Goal: Task Accomplishment & Management: Use online tool/utility

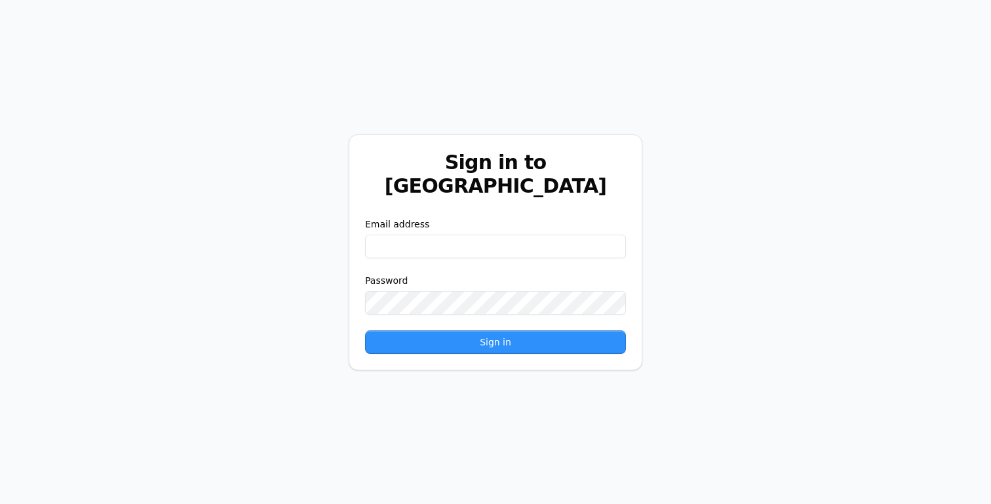
click at [534, 244] on input "email" at bounding box center [495, 247] width 261 height 24
paste input "**********"
type input "**********"
click at [460, 330] on button "Sign in" at bounding box center [495, 342] width 261 height 24
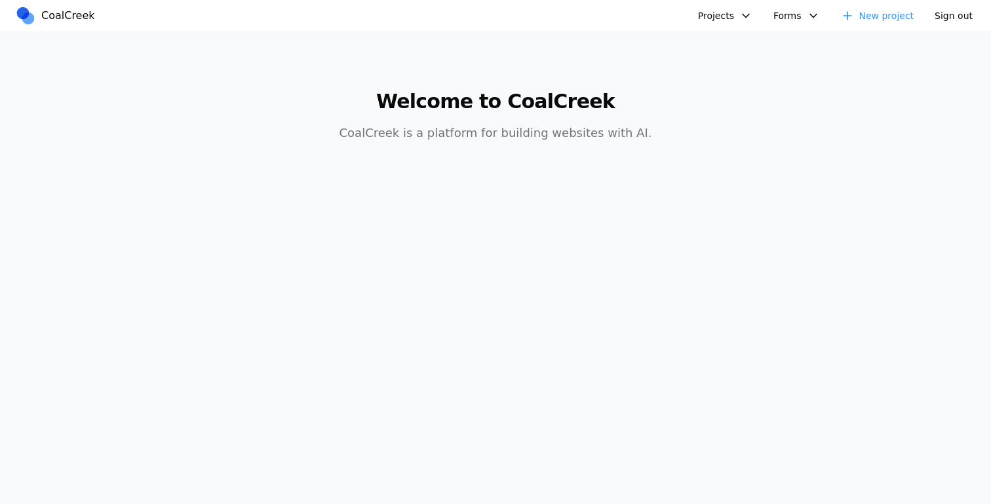
click at [743, 18] on button "Projects" at bounding box center [725, 15] width 70 height 21
click at [746, 41] on link "AIC - Coal Creek Version" at bounding box center [761, 46] width 122 height 22
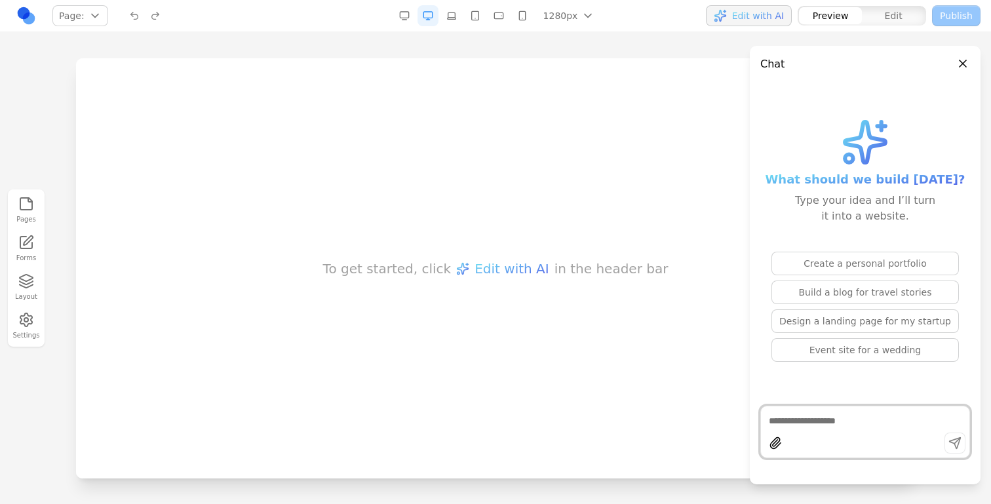
click at [17, 17] on link at bounding box center [26, 15] width 21 height 21
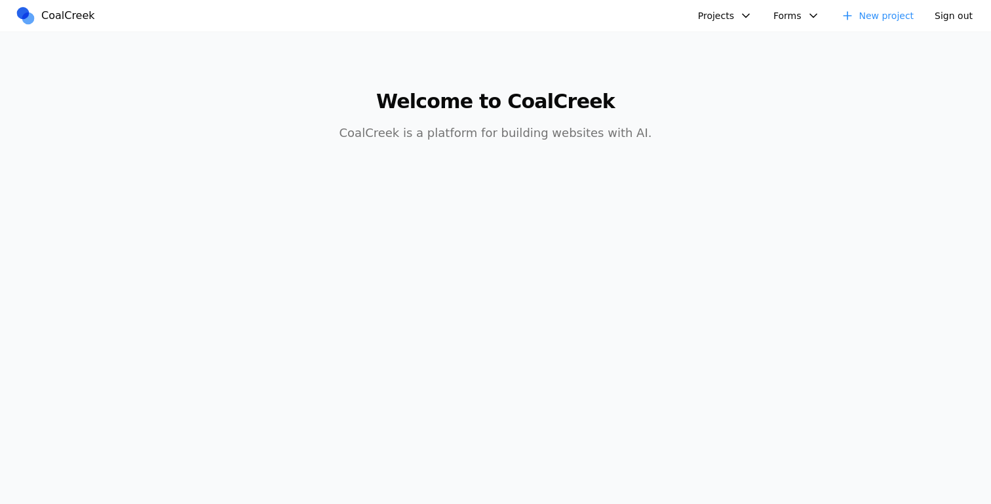
click at [751, 20] on button "Projects" at bounding box center [725, 15] width 70 height 21
click at [751, 41] on link "AIC - Coal Creek Version" at bounding box center [761, 46] width 122 height 22
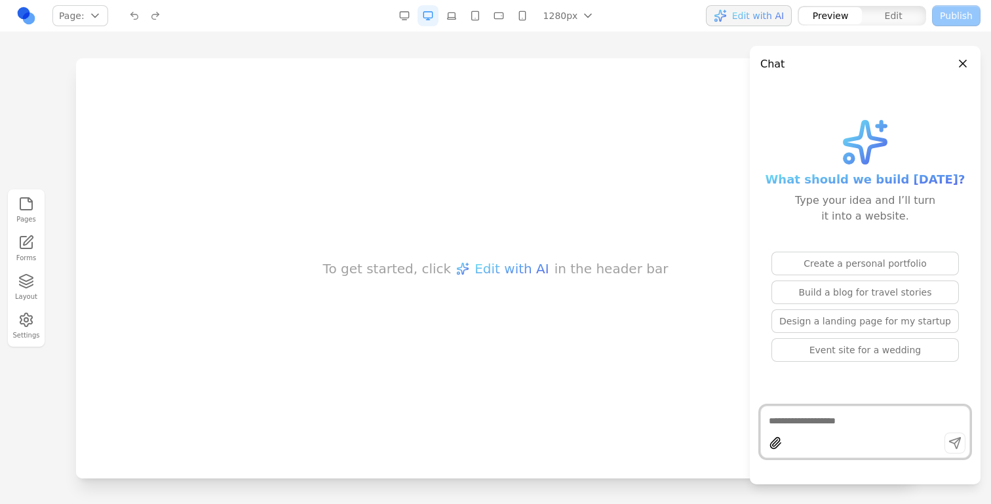
click at [22, 21] on link at bounding box center [26, 15] width 21 height 21
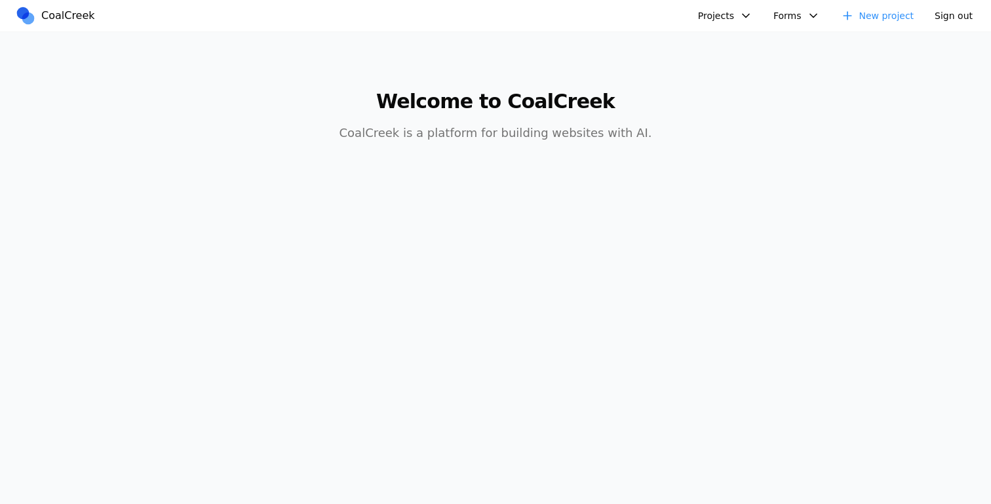
click at [774, 16] on button "Forms" at bounding box center [797, 15] width 62 height 21
click at [740, 19] on button "Projects" at bounding box center [725, 15] width 70 height 21
click at [740, 39] on link "AIC - Coal Creek Version" at bounding box center [761, 46] width 122 height 22
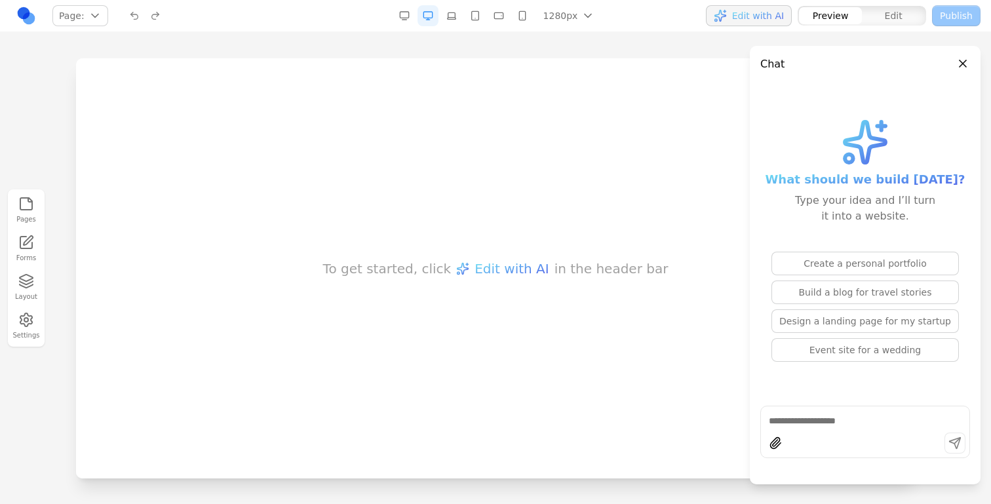
click at [31, 18] on link at bounding box center [26, 15] width 21 height 21
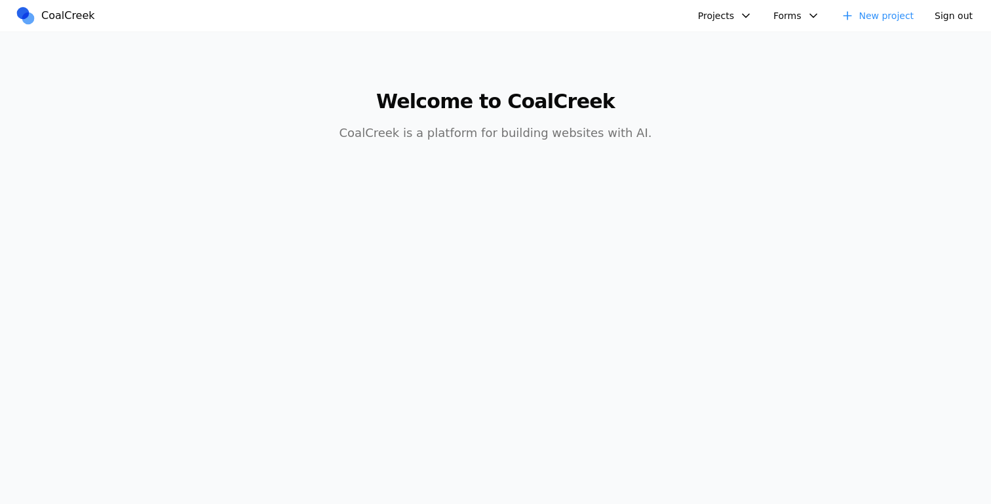
click at [724, 18] on button "Projects" at bounding box center [725, 15] width 70 height 21
click at [728, 53] on link "AIC - Coal Creek Version" at bounding box center [761, 46] width 122 height 22
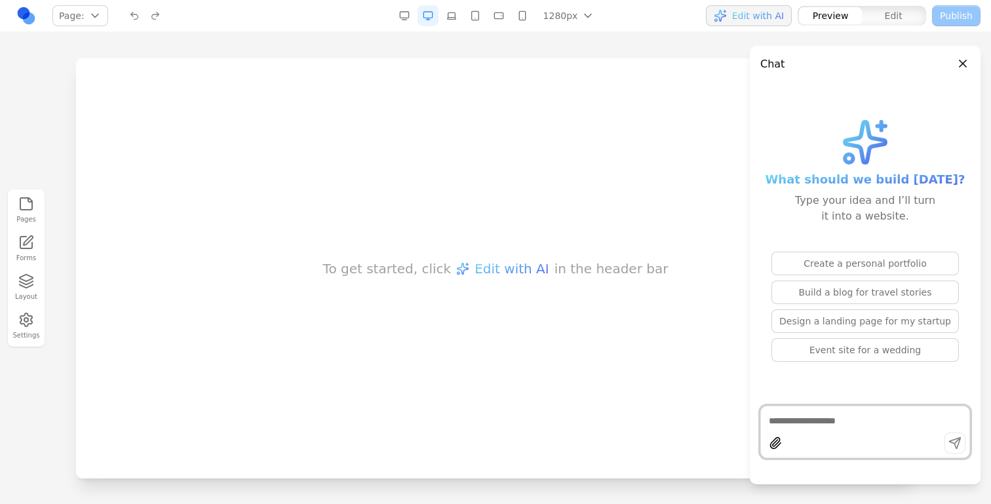
click at [32, 16] on link at bounding box center [26, 15] width 21 height 21
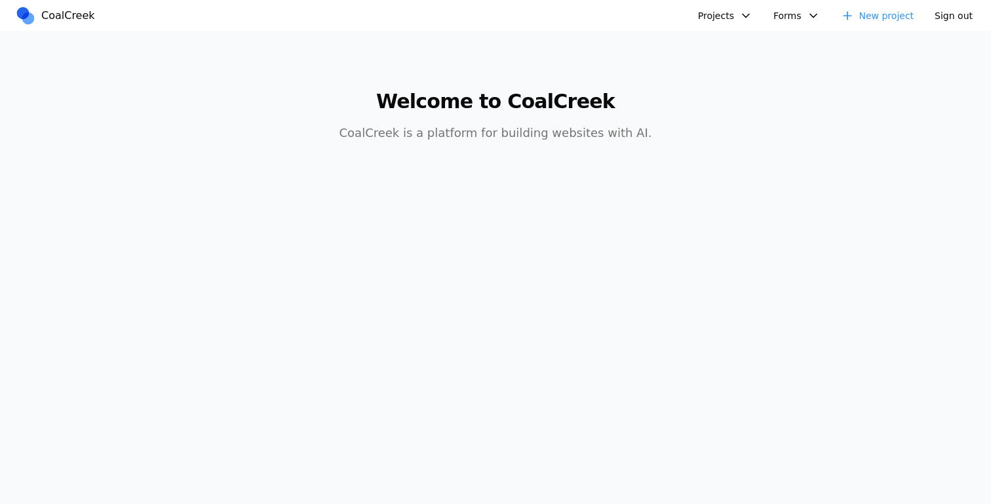
click at [161, 77] on main "Welcome to CoalCreek CoalCreek is a platform for building websites with AI." at bounding box center [495, 108] width 839 height 152
click at [734, 10] on button "Projects" at bounding box center [725, 15] width 70 height 21
click at [734, 48] on link "AIC - Coal Creek Version" at bounding box center [761, 46] width 122 height 22
